Goal: Find specific page/section: Find specific page/section

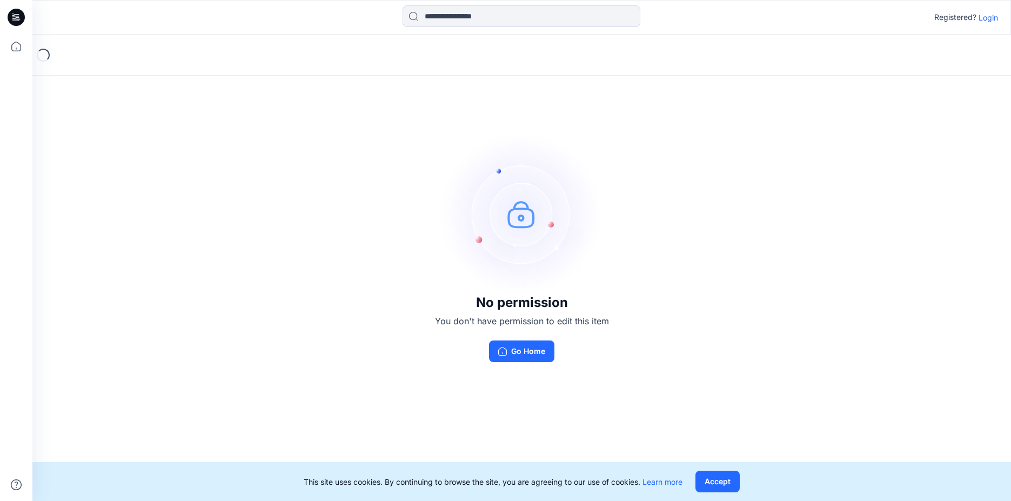
click at [723, 21] on p "Login" at bounding box center [988, 17] width 19 height 11
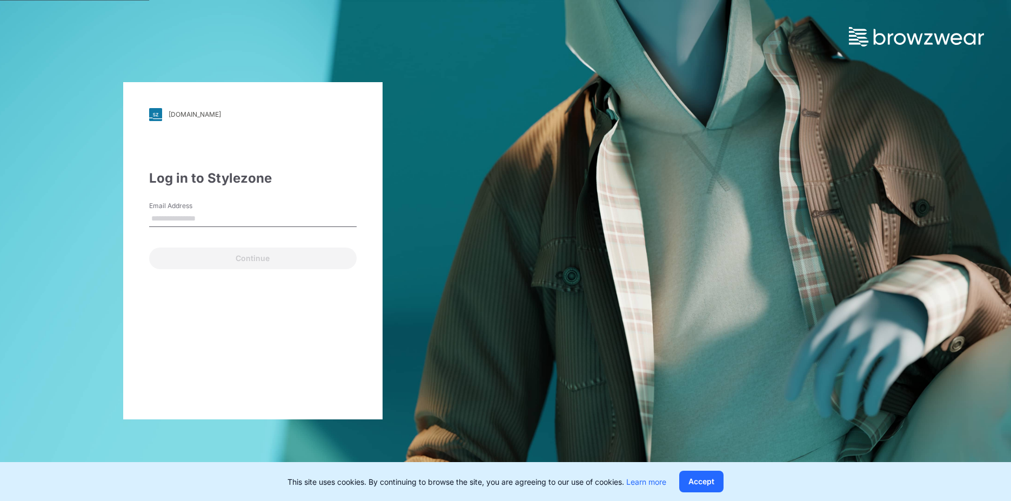
click at [268, 216] on input "Email Address" at bounding box center [253, 219] width 208 height 16
type input "**********"
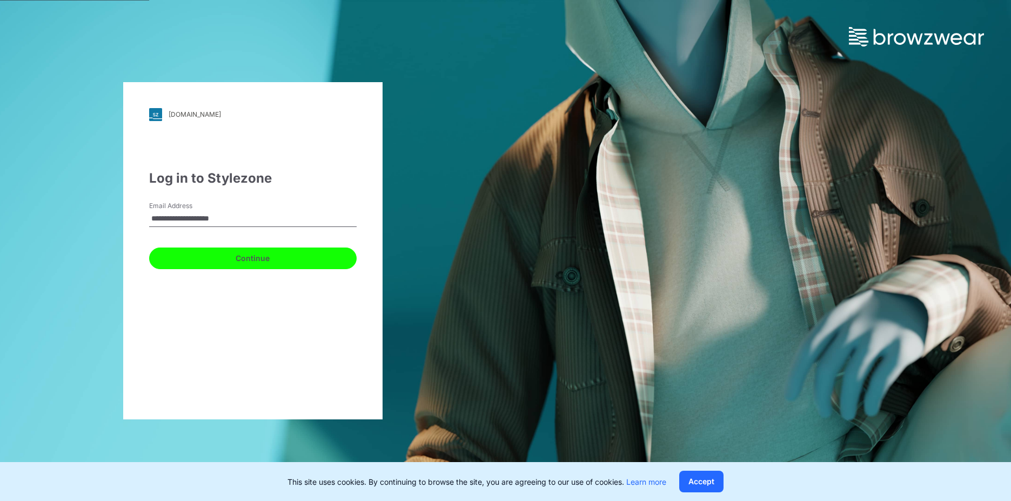
click at [259, 262] on button "Continue" at bounding box center [253, 259] width 208 height 22
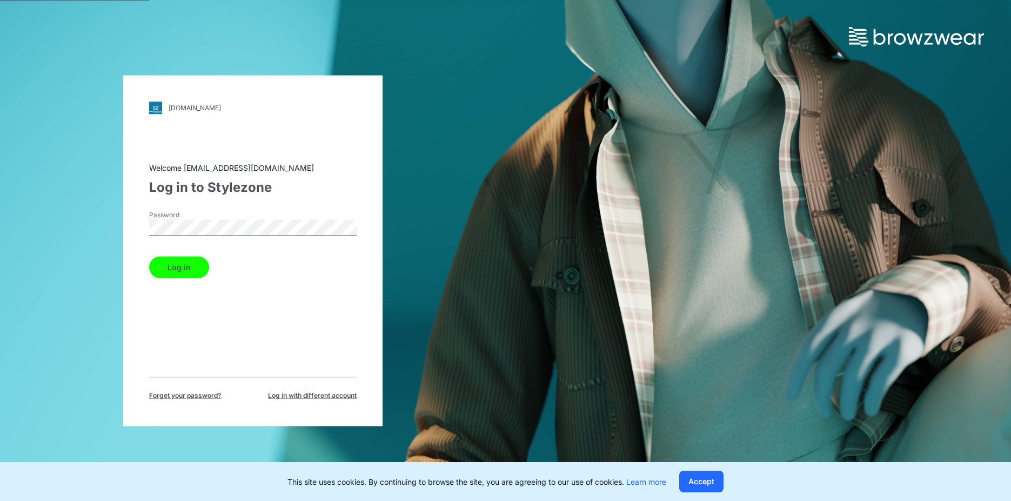
click at [184, 263] on button "Log in" at bounding box center [179, 267] width 60 height 22
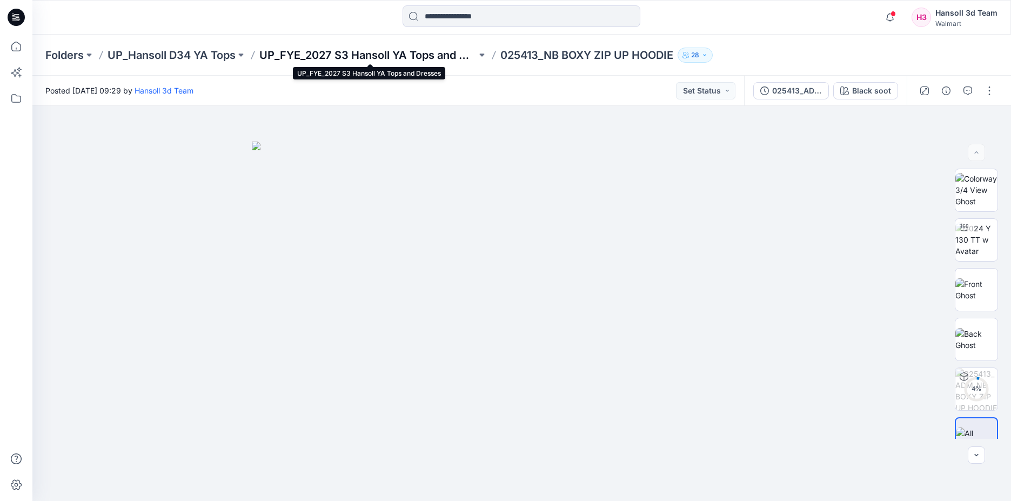
click at [456, 53] on p "UP_FYE_2027 S3 Hansoll YA Tops and Dresses" at bounding box center [367, 55] width 217 height 15
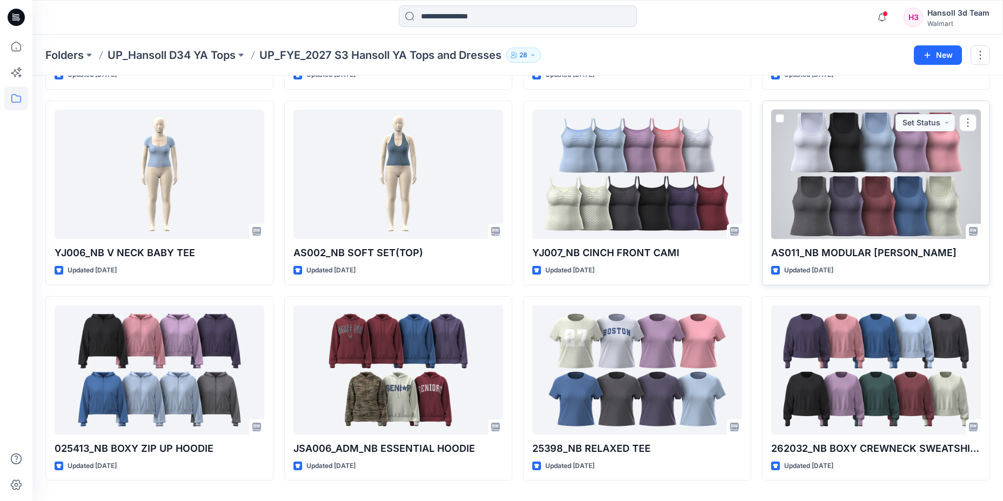
scroll to position [248, 0]
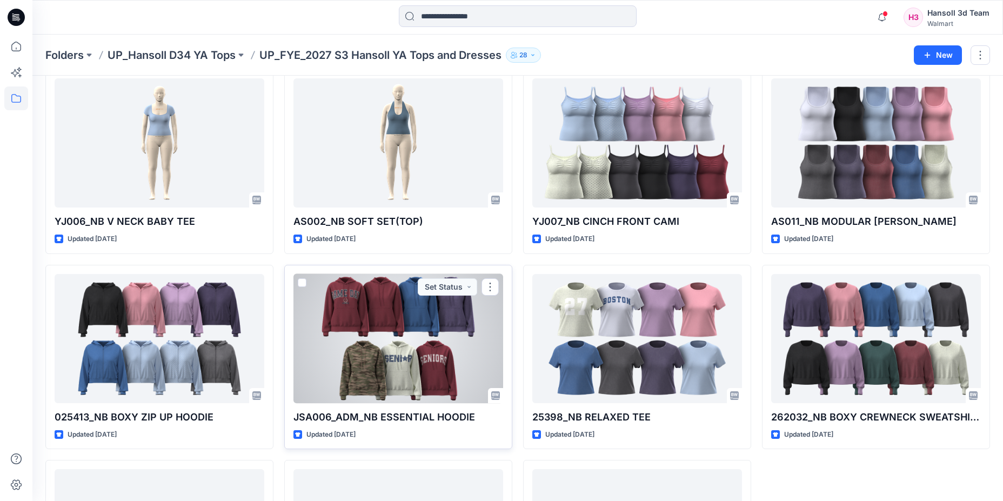
click at [405, 350] on div at bounding box center [398, 338] width 210 height 129
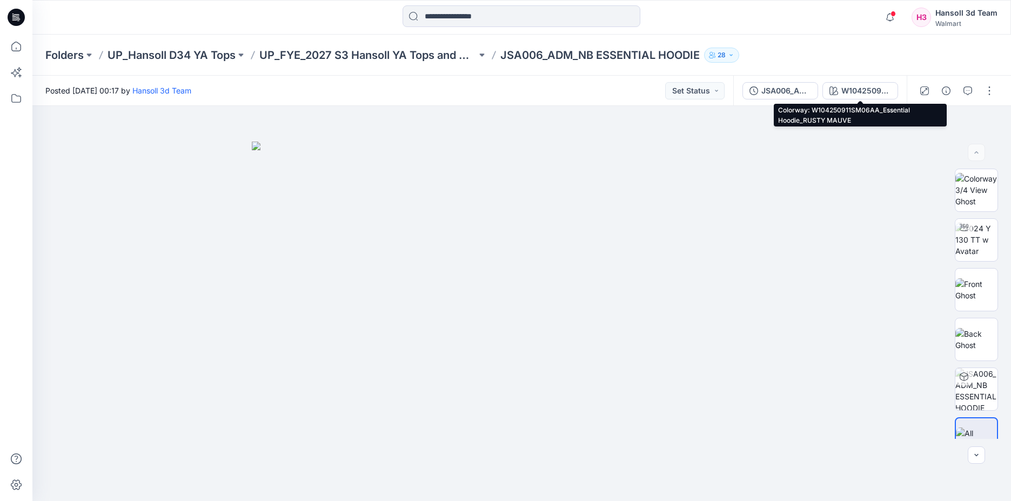
click at [858, 89] on div "W104250911SM06AA_Essential Hoodie_RUSTY MAUVE" at bounding box center [866, 91] width 50 height 12
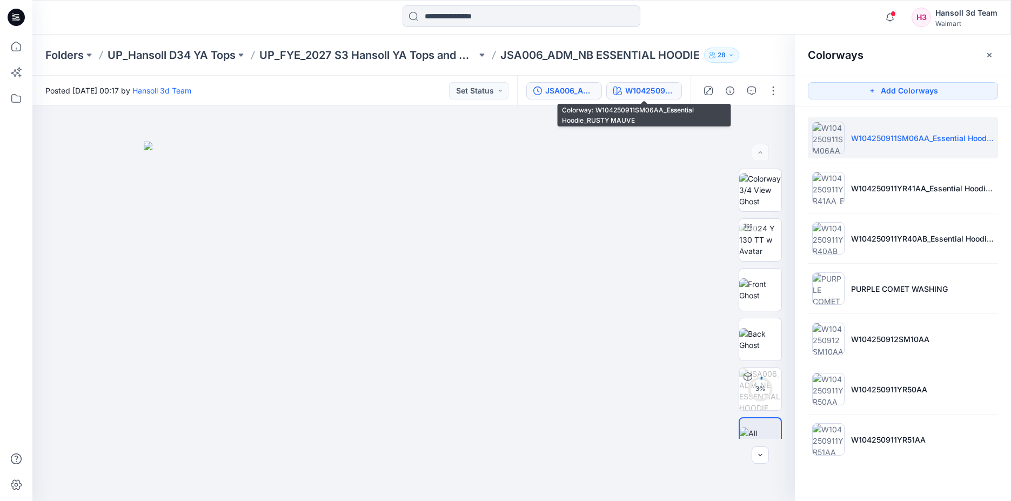
click at [595, 95] on button "JSA006_ADM_NB ESSENTIAL HOODIE" at bounding box center [564, 90] width 76 height 17
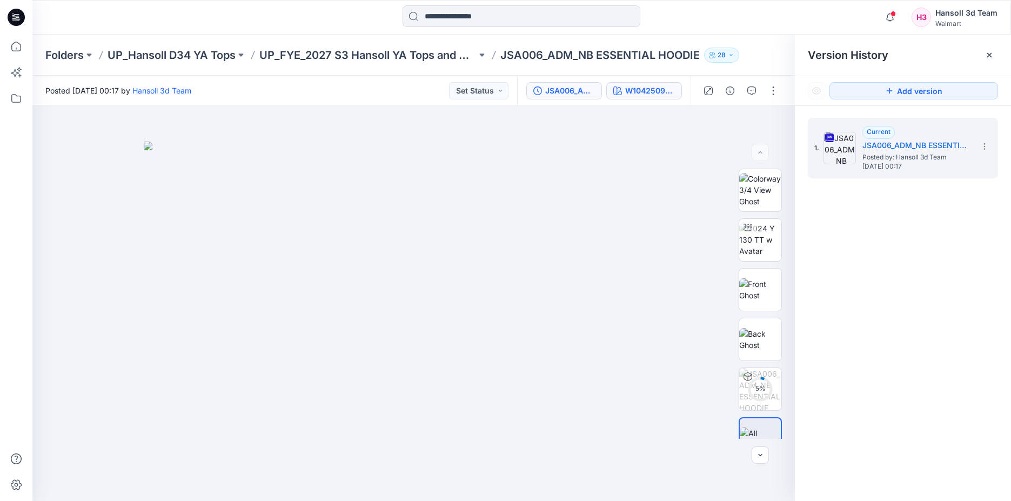
click at [645, 93] on div "W104250911SM06AA_Essential Hoodie_RUSTY MAUVE" at bounding box center [650, 91] width 50 height 12
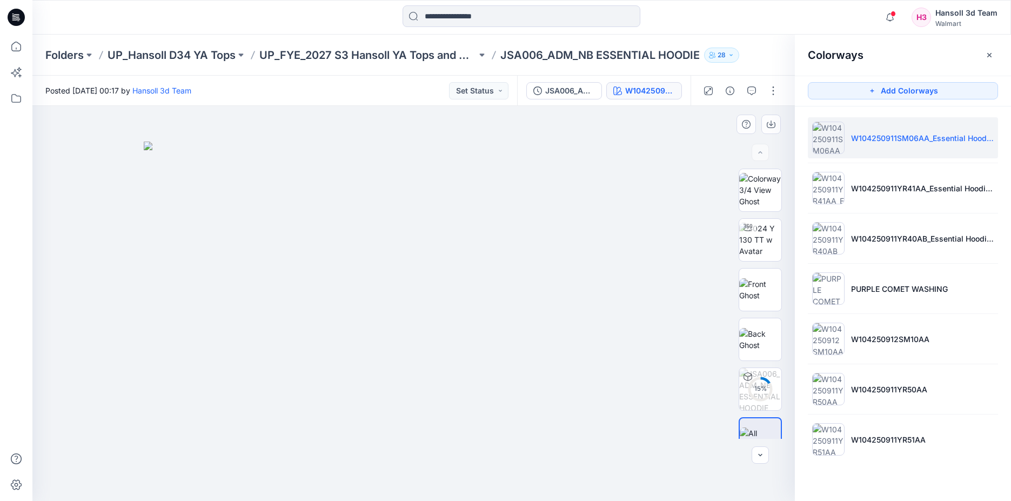
click at [526, 142] on img at bounding box center [414, 322] width 540 height 360
